Goal: Check status: Check status

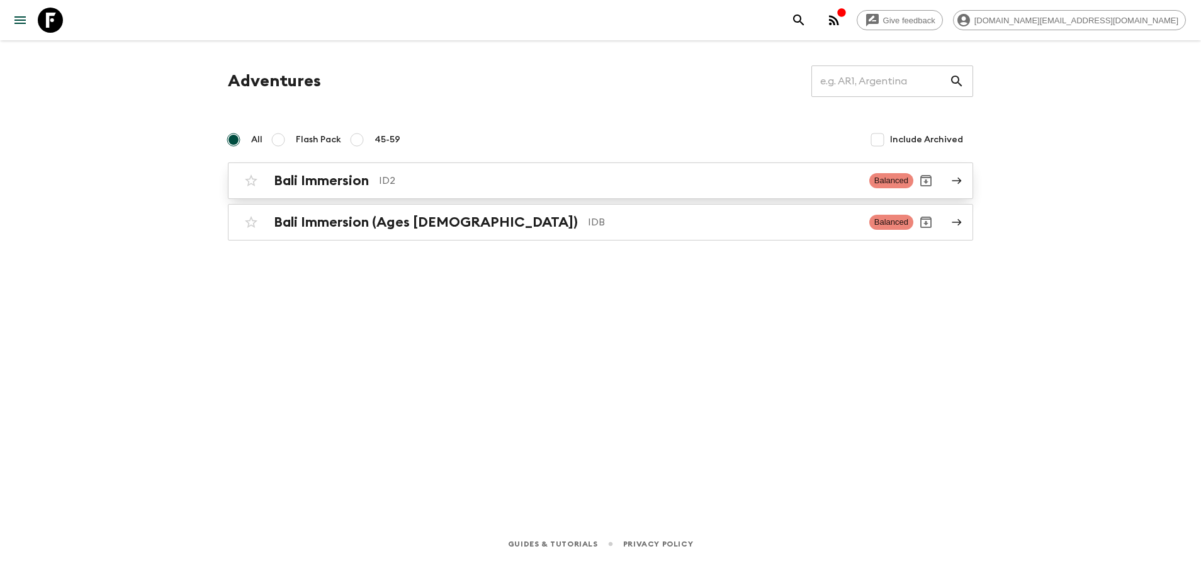
click at [318, 188] on h2 "Bali Immersion" at bounding box center [321, 180] width 95 height 16
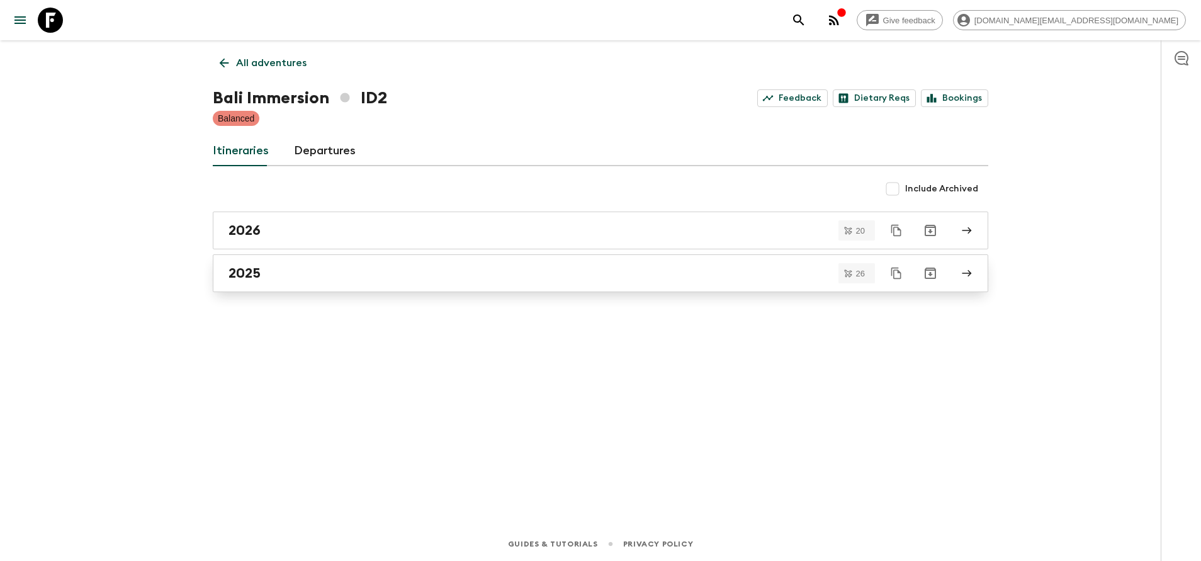
click at [283, 264] on link "2025" at bounding box center [600, 273] width 775 height 38
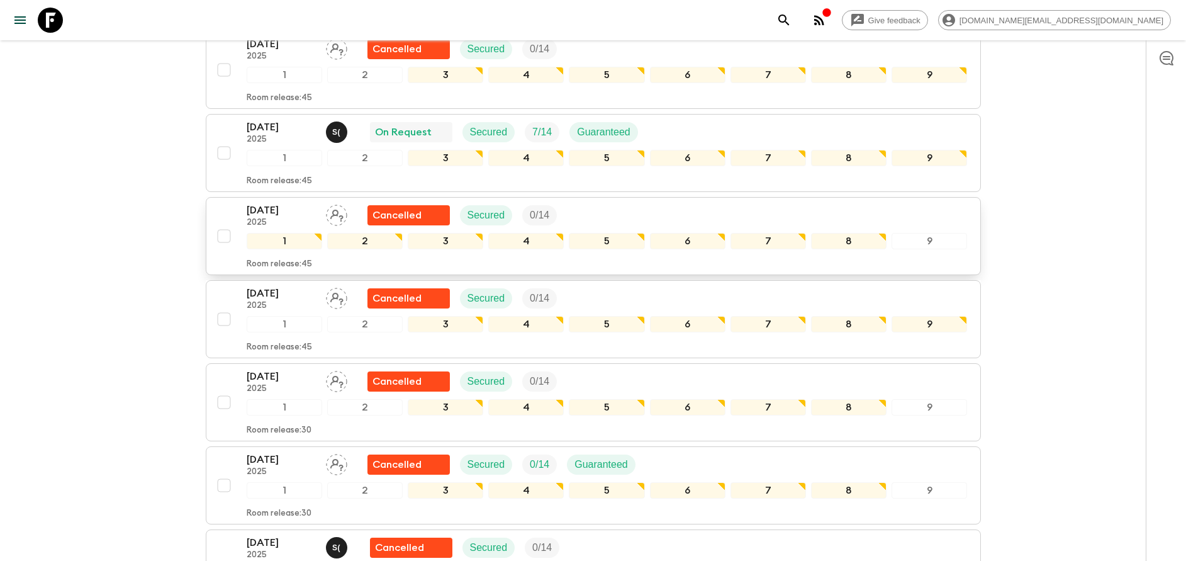
scroll to position [850, 0]
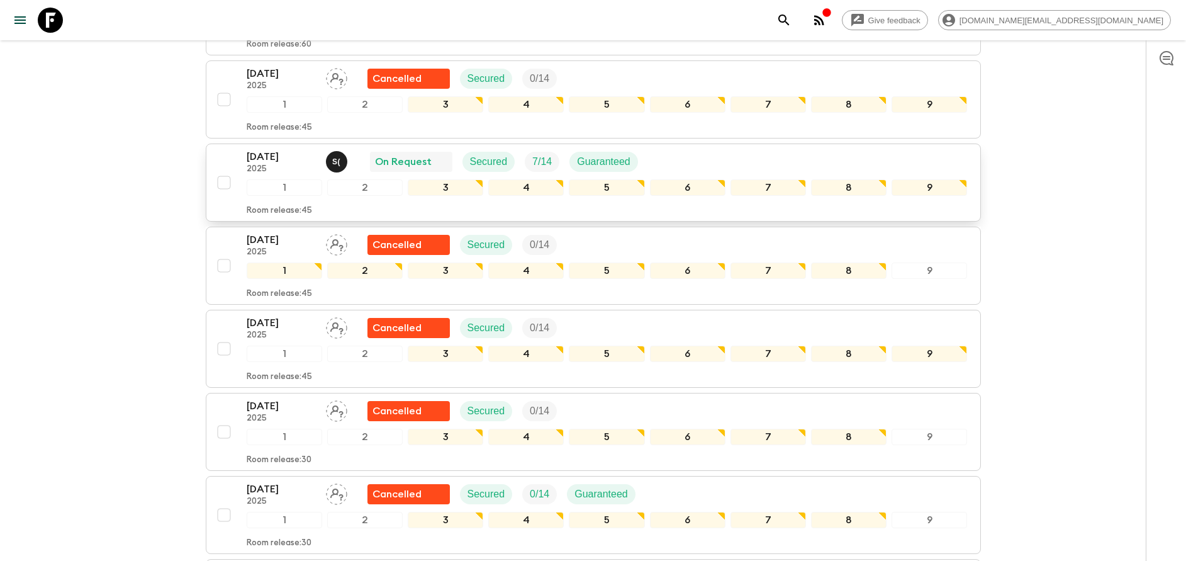
click at [245, 169] on div "[DATE] 2025 S ( On Request Secured 7 / 14 Guaranteed 1 2 3 4 5 6 7 8 9 Room rel…" at bounding box center [589, 182] width 757 height 67
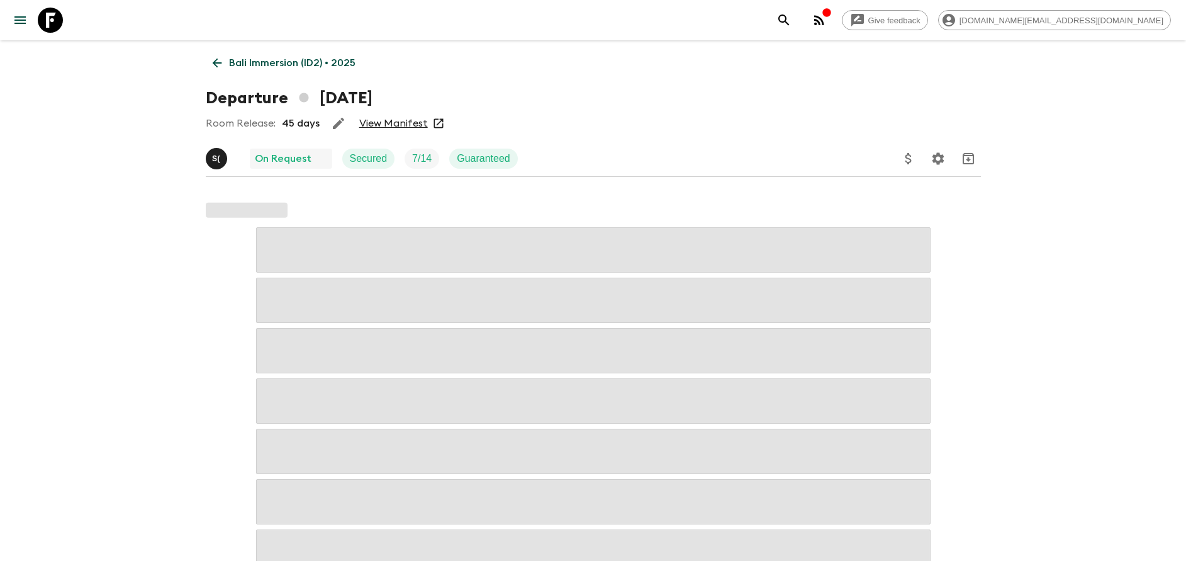
click at [382, 118] on link "View Manifest" at bounding box center [393, 123] width 69 height 13
